Goal: Transaction & Acquisition: Purchase product/service

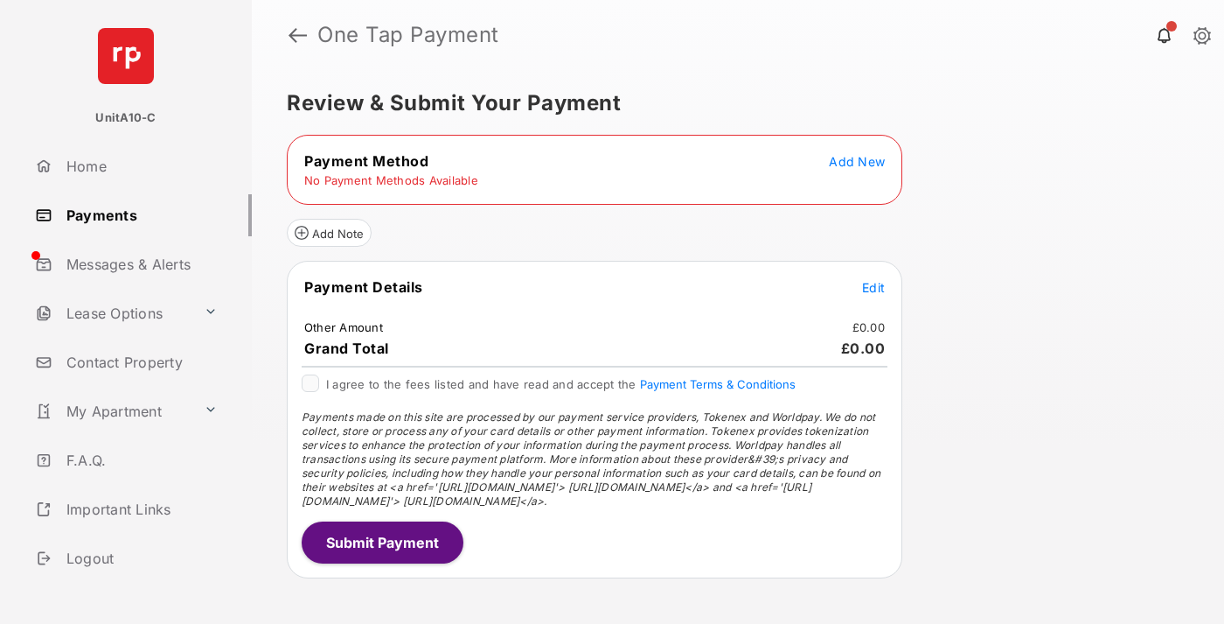
click at [857, 161] on span "Add New" at bounding box center [857, 161] width 56 height 15
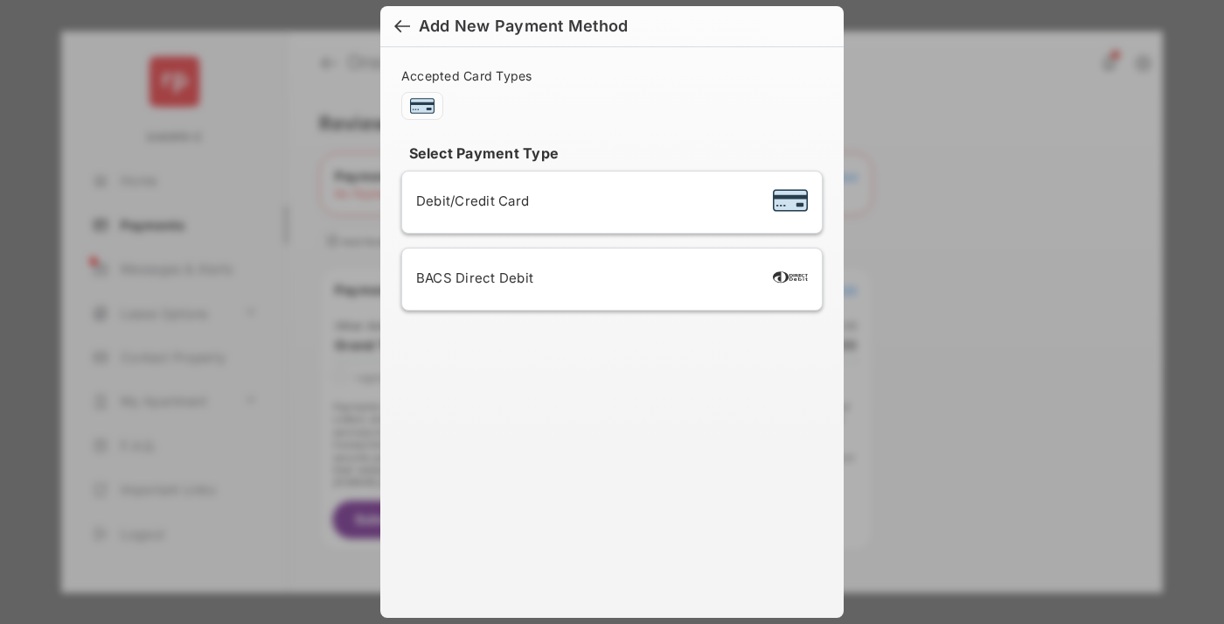
click at [468, 200] on span "Debit/Credit Card" at bounding box center [472, 200] width 113 height 17
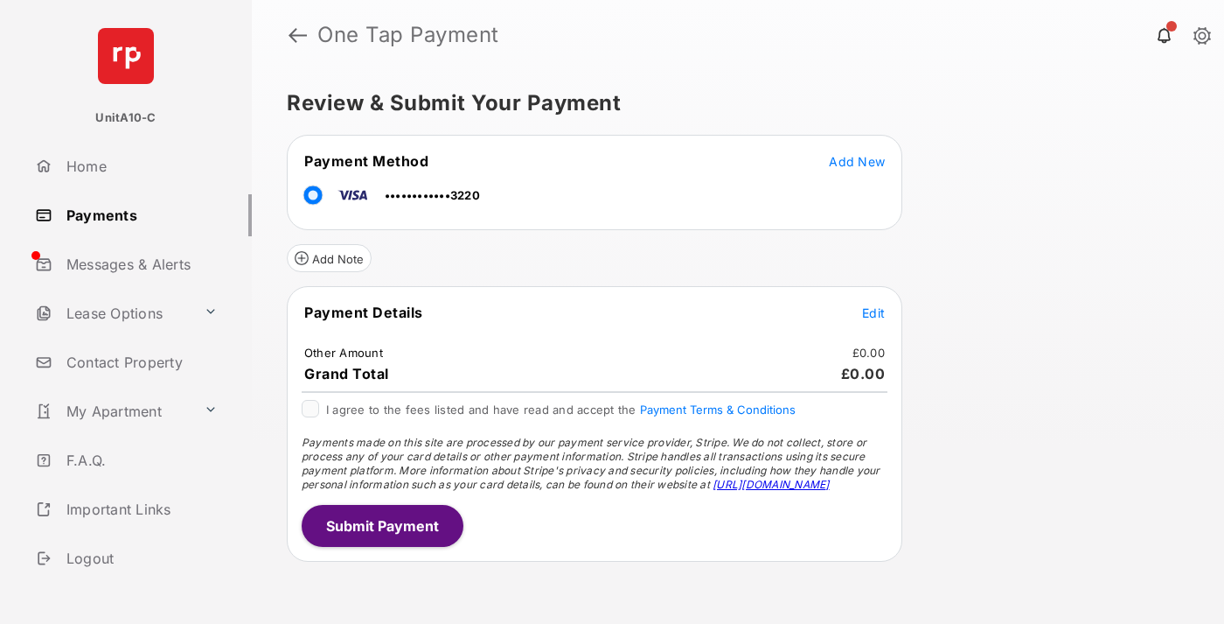
click at [874, 312] on span "Edit" at bounding box center [873, 312] width 23 height 15
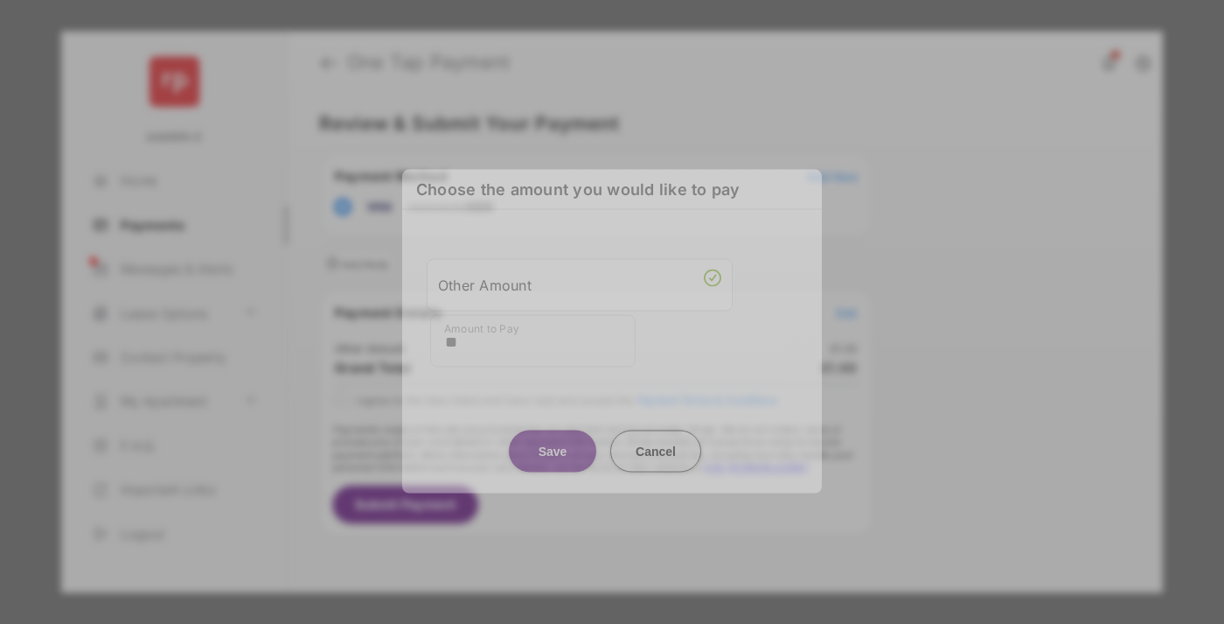
type input "**"
click at [553, 446] on button "Save" at bounding box center [552, 450] width 87 height 42
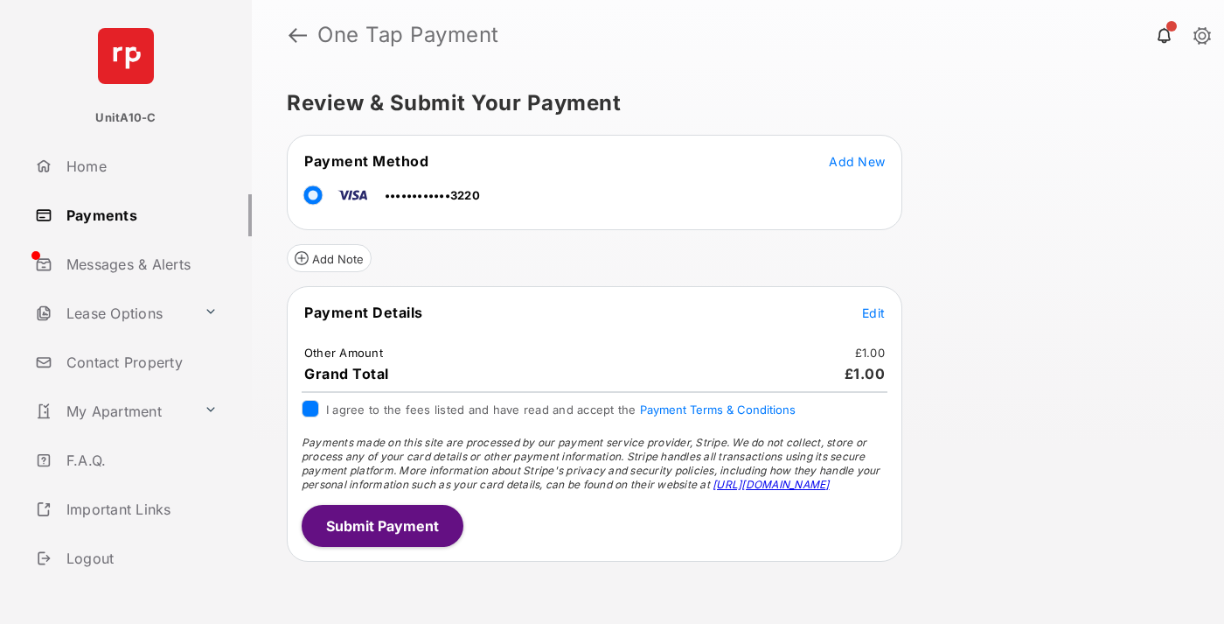
click at [381, 525] on button "Submit Payment" at bounding box center [383, 526] width 162 height 42
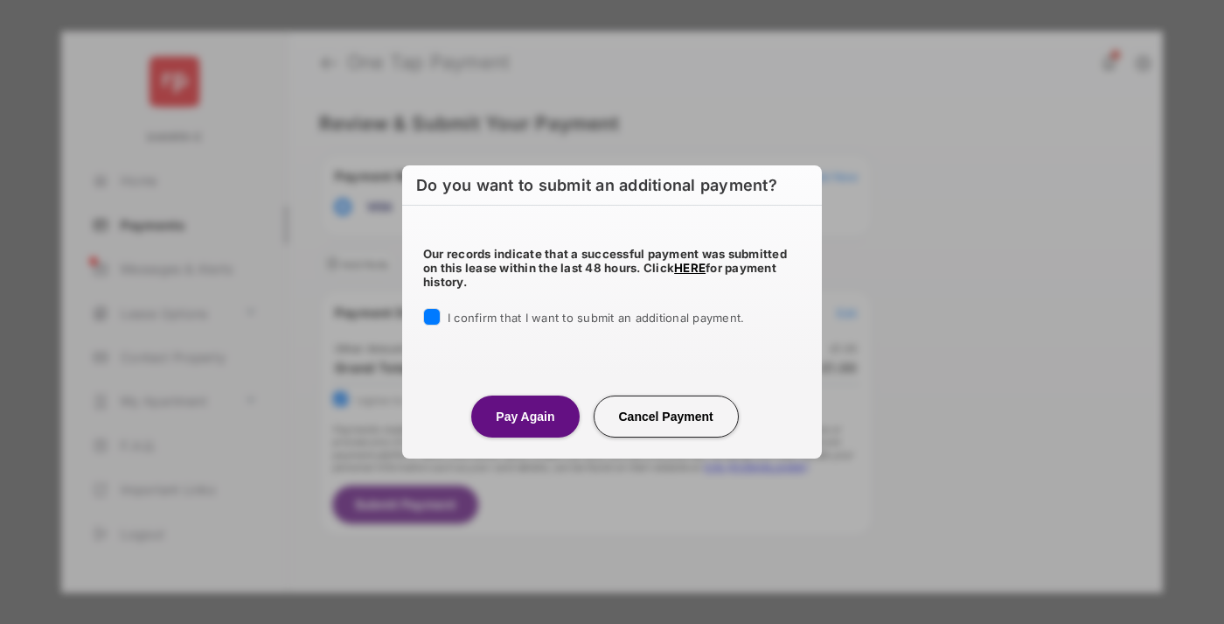
click at [525, 415] on button "Pay Again" at bounding box center [525, 416] width 108 height 42
